Goal: Task Accomplishment & Management: Manage account settings

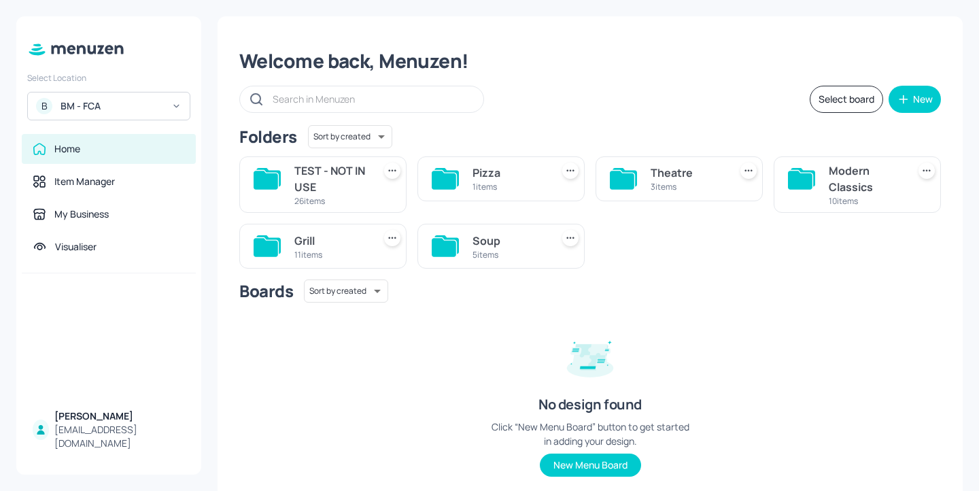
click at [318, 252] on div "11 items" at bounding box center [330, 255] width 73 height 12
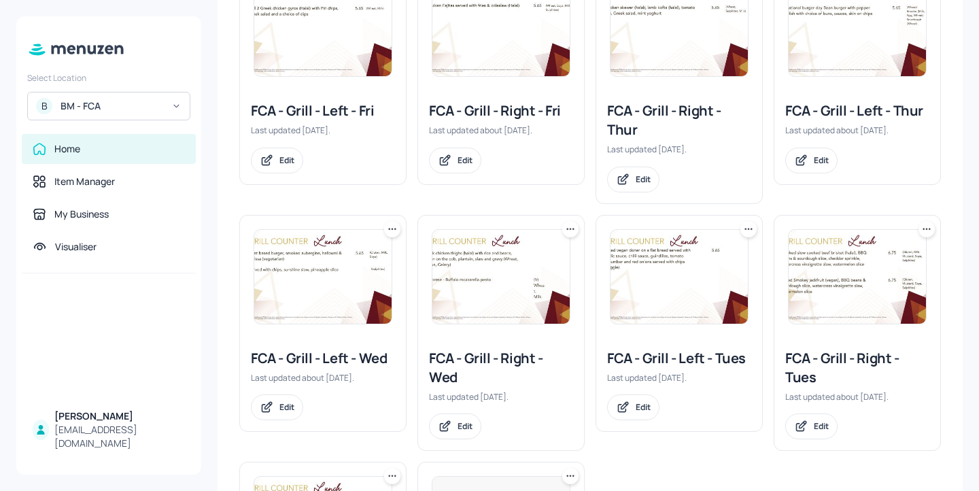
scroll to position [288, 0]
click at [890, 118] on div "FCA - Grill - Left - Thur" at bounding box center [857, 110] width 144 height 19
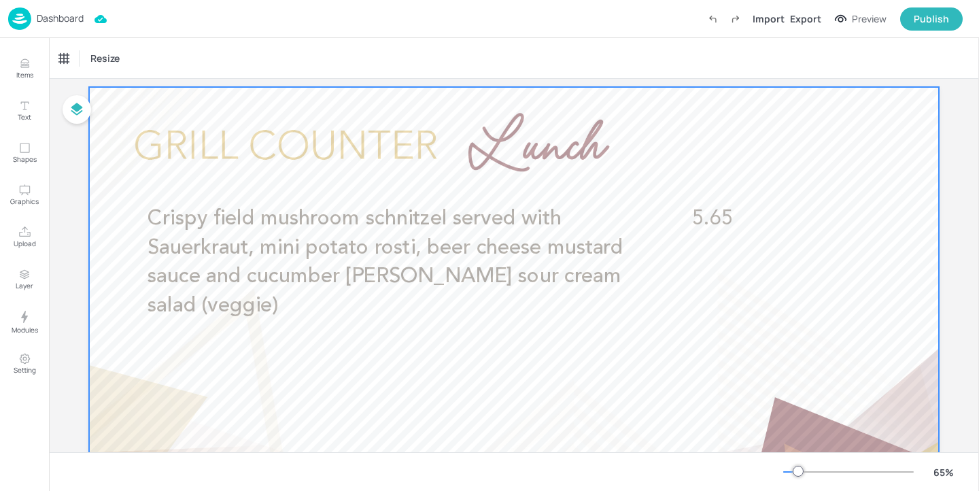
scroll to position [91, 0]
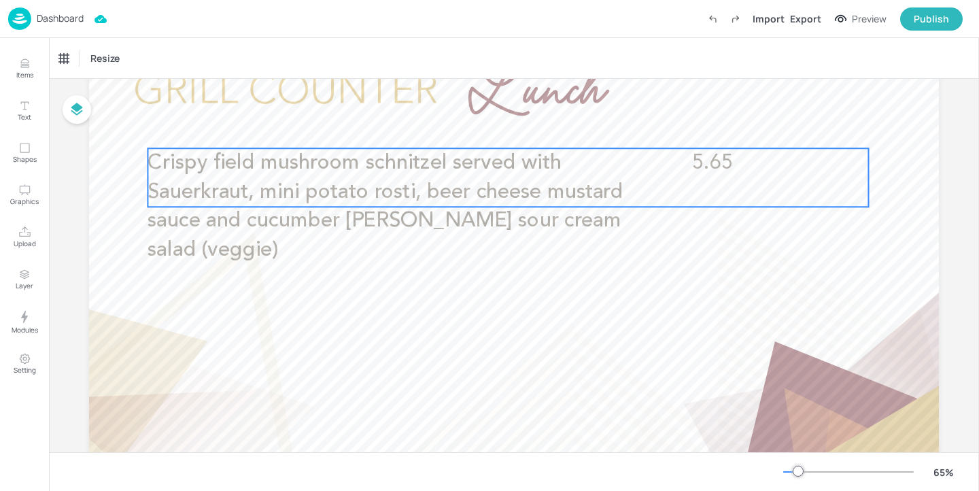
click at [307, 193] on span "Crispy field mushroom schnitzel served with Sauerkraut, mini potato rosti, beer…" at bounding box center [385, 206] width 475 height 108
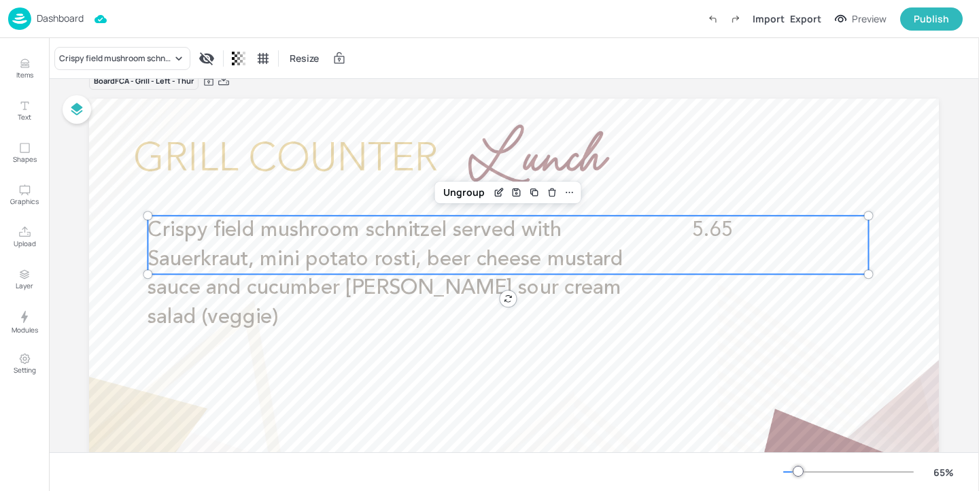
scroll to position [14, 0]
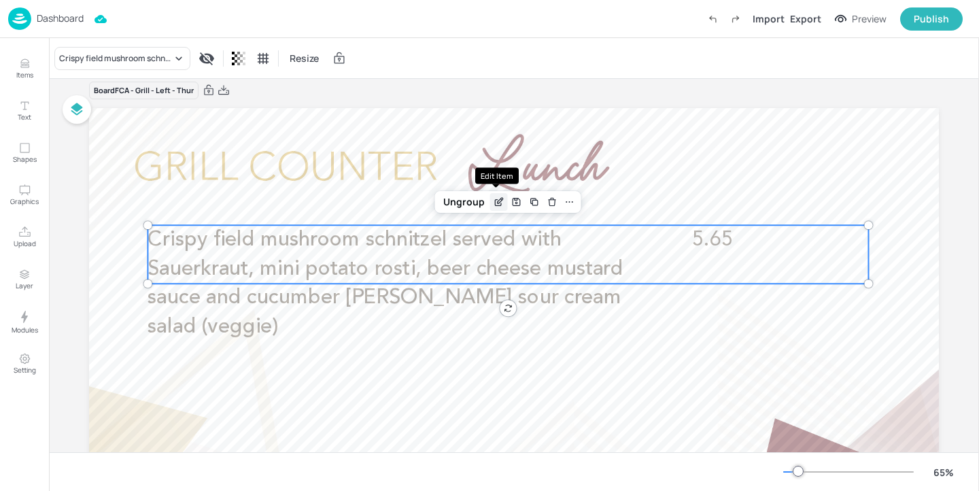
click at [493, 203] on icon "Edit Item" at bounding box center [499, 202] width 12 height 11
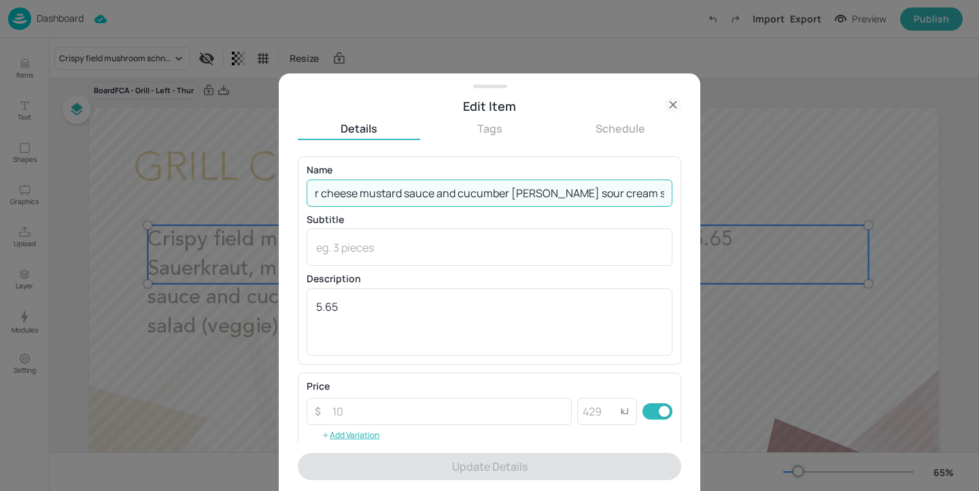
drag, startPoint x: 316, startPoint y: 190, endPoint x: 781, endPoint y: 216, distance: 465.2
click at [781, 216] on div "Edit Item Details Tags Schedule Name Crispy field mushroom schnitzel served wit…" at bounding box center [489, 245] width 979 height 491
paste input "Plant-based pork meatballs served with Sauerkraut, mini potato rosti, beer, che…"
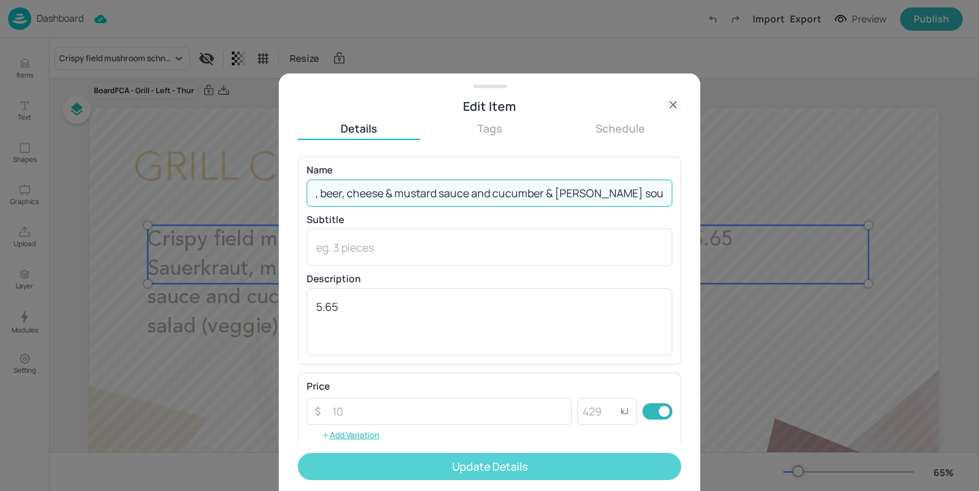
type input "Plant-based pork meatballs served with Sauerkraut, mini potato rosti, beer, che…"
click at [598, 462] on button "Update Details" at bounding box center [490, 466] width 384 height 27
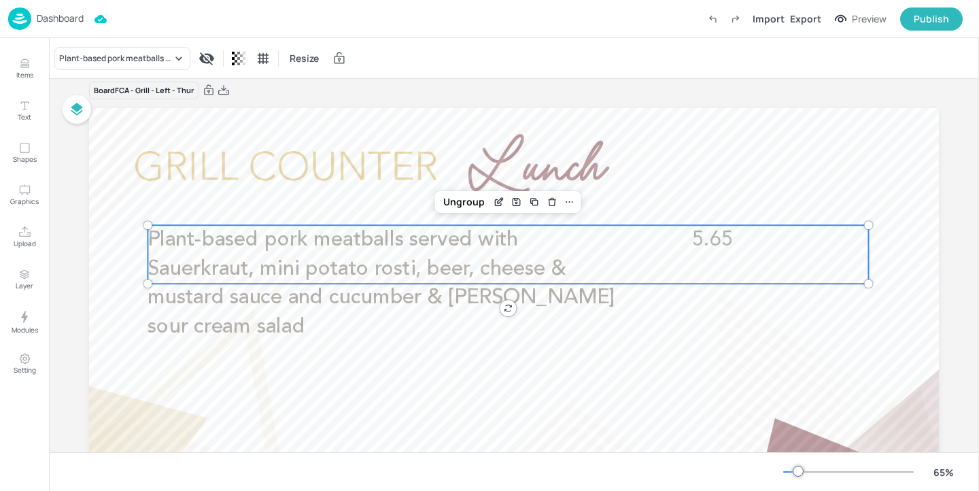
click at [562, 101] on div "Board FCA - Grill - Left - Thur Plant-based pork meatballs served with Sauerkra…" at bounding box center [514, 350] width 850 height 539
